Goal: Task Accomplishment & Management: Complete application form

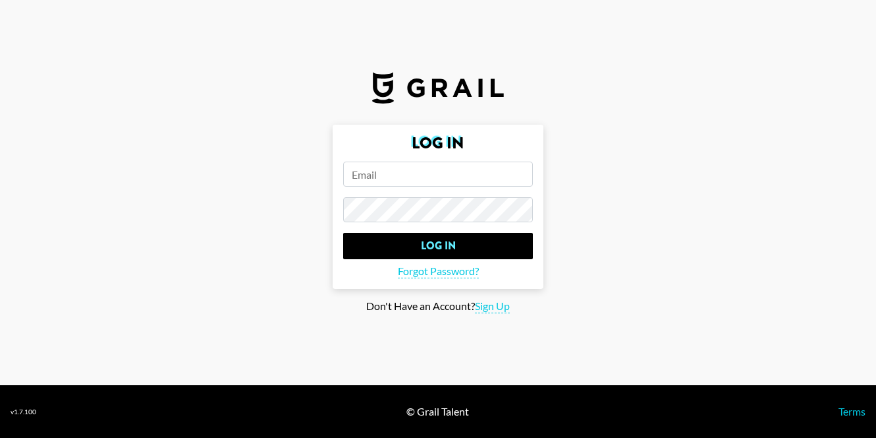
click at [473, 181] on input "email" at bounding box center [438, 173] width 190 height 25
type input "[PERSON_NAME][EMAIL_ADDRESS][PERSON_NAME][DOMAIN_NAME]"
click at [343, 233] on input "Log In" at bounding box center [438, 246] width 190 height 26
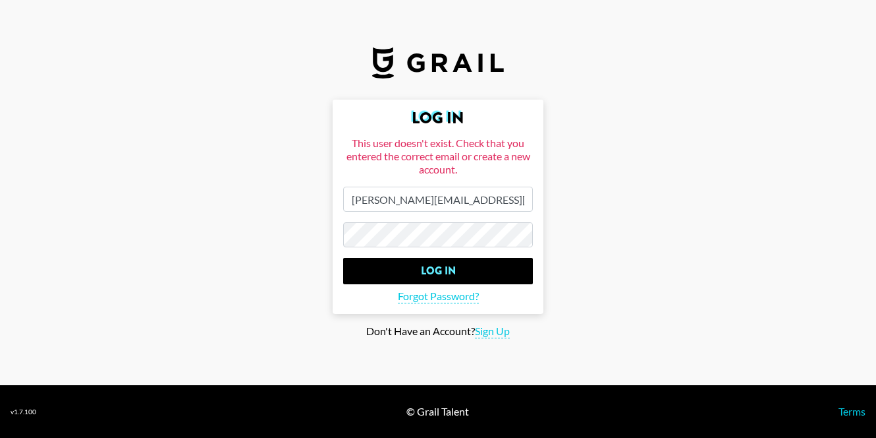
click at [496, 338] on section "Log In This user doesn't exist. Check that you entered the correct email or cre…" at bounding box center [438, 192] width 876 height 385
click at [499, 321] on main "Log In This user doesn't exist. Check that you entered the correct email or cre…" at bounding box center [438, 219] width 855 height 239
click at [497, 331] on span "Sign Up" at bounding box center [492, 331] width 35 height 14
type input "Sign Up"
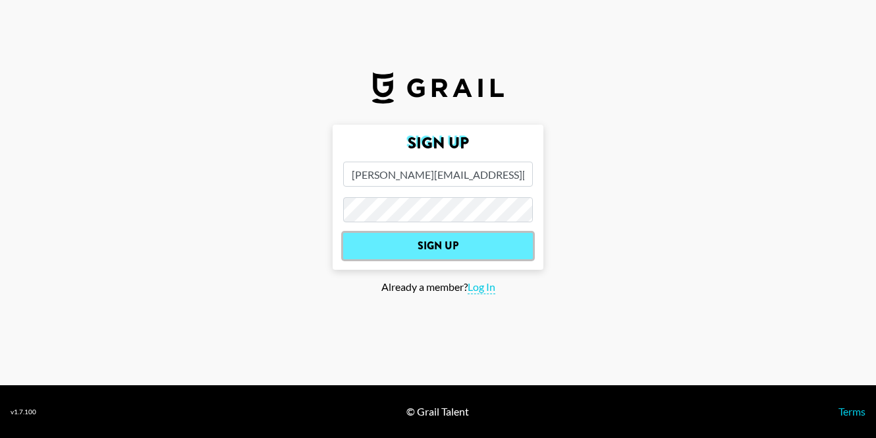
click at [443, 245] on input "Sign Up" at bounding box center [438, 246] width 190 height 26
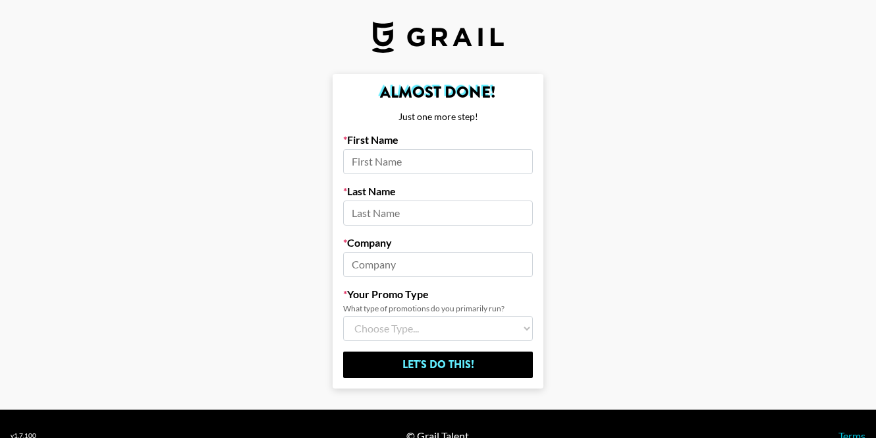
click at [422, 165] on input at bounding box center [438, 161] width 190 height 25
type input "[PERSON_NAME]"
click at [430, 266] on input at bounding box center [438, 264] width 190 height 25
type input "Grail"
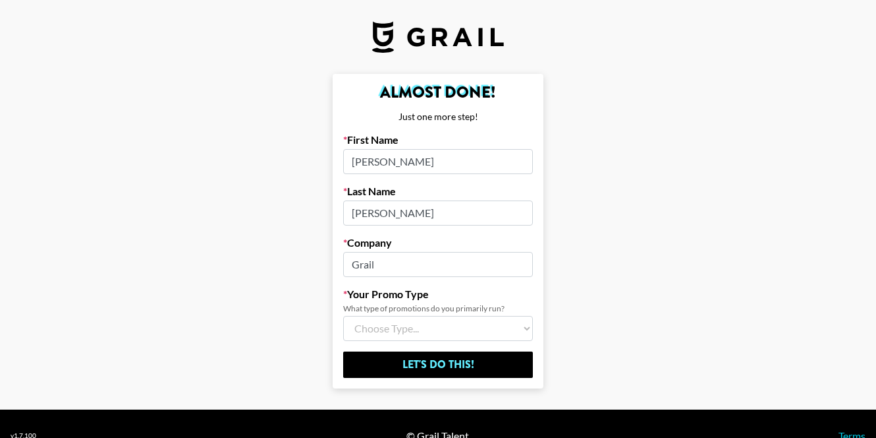
click at [453, 337] on select "Choose Type... Song Promos Brand Promos Both (I work at an Agency)" at bounding box center [438, 328] width 190 height 25
select select "Multi"
click at [343, 316] on select "Choose Type... Song Promos Brand Promos Both (I work at an Agency)" at bounding box center [438, 328] width 190 height 25
click at [442, 382] on form "Almost Done! Just one more step! First Name [PERSON_NAME] Last Name [PERSON_NAM…" at bounding box center [438, 231] width 211 height 314
click at [442, 378] on form "Almost Done! Just one more step! First Name [PERSON_NAME] Last Name [PERSON_NAM…" at bounding box center [438, 231] width 211 height 314
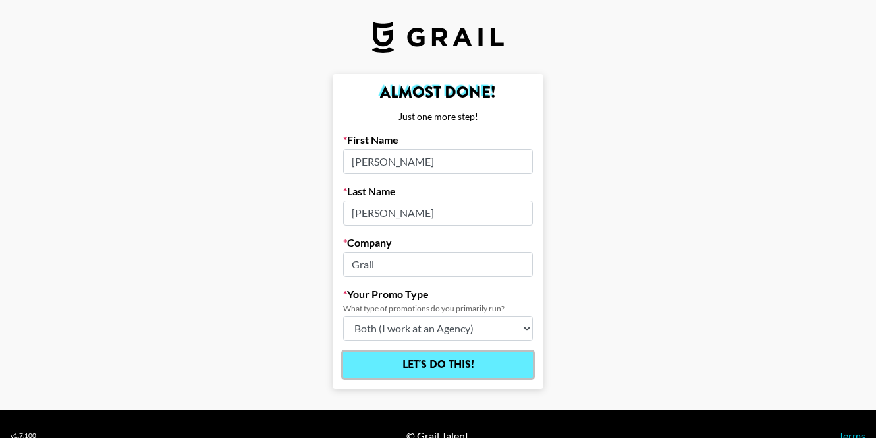
click at [451, 368] on input "Let's Do This!" at bounding box center [438, 364] width 190 height 26
select select "Song"
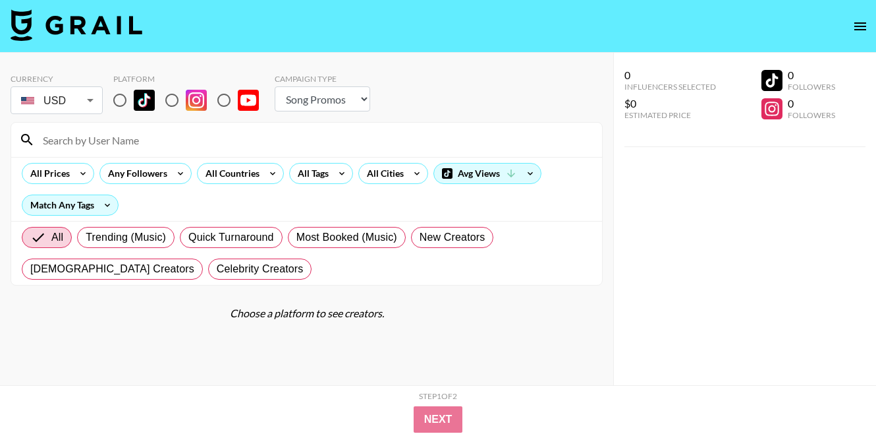
click at [127, 97] on input "radio" at bounding box center [120, 100] width 28 height 28
radio input "true"
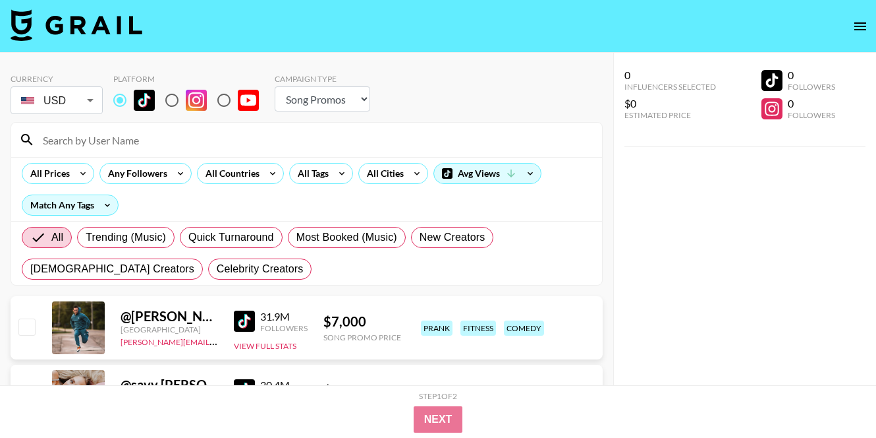
click at [173, 100] on input "radio" at bounding box center [172, 100] width 28 height 28
radio input "true"
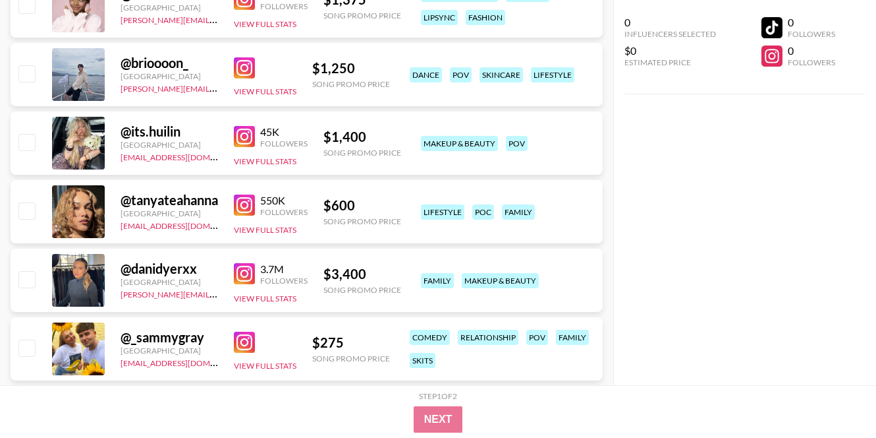
scroll to position [13156, 0]
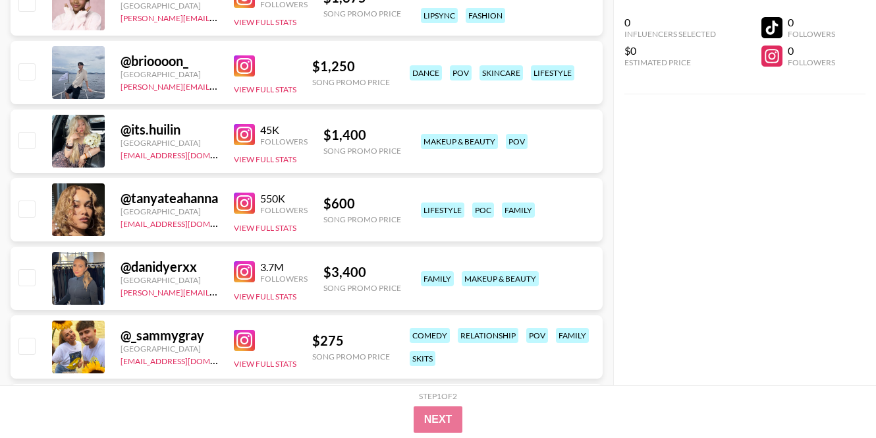
click at [176, 200] on div "@ tanyateahanna" at bounding box center [170, 198] width 98 height 16
click at [249, 202] on img at bounding box center [244, 202] width 21 height 21
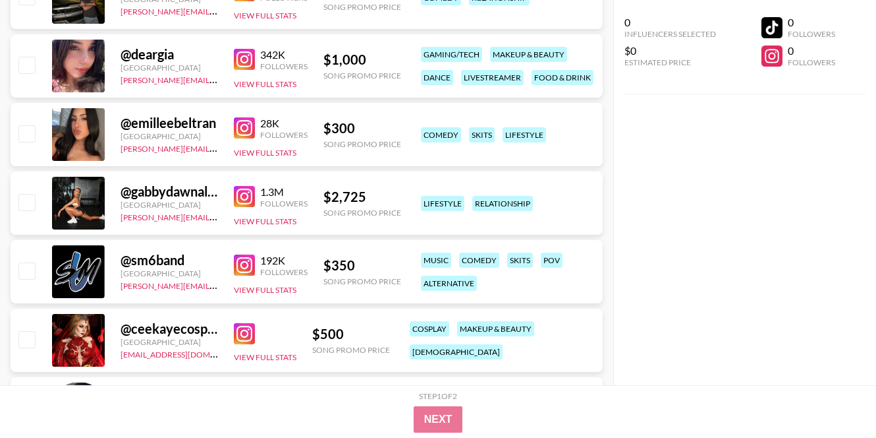
scroll to position [20572, 0]
